Goal: Task Accomplishment & Management: Manage account settings

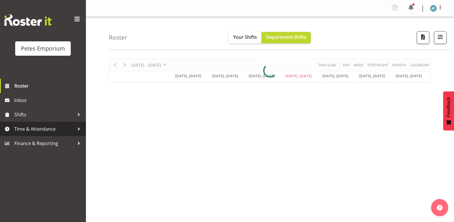
click at [44, 132] on span "Time & Attendance" at bounding box center [44, 128] width 60 height 9
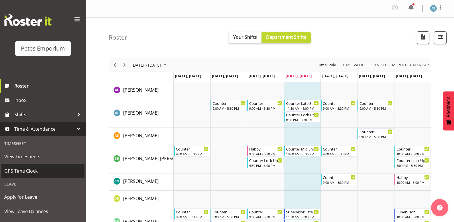
click at [45, 171] on span "GPS Time Clock" at bounding box center [42, 170] width 77 height 9
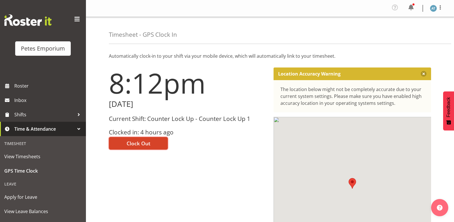
click at [142, 143] on span "Clock Out" at bounding box center [139, 142] width 24 height 7
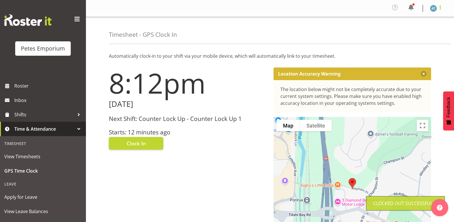
click at [439, 10] on span at bounding box center [440, 7] width 7 height 7
click at [429, 36] on link "Log Out" at bounding box center [416, 31] width 55 height 10
